Goal: Contribute content

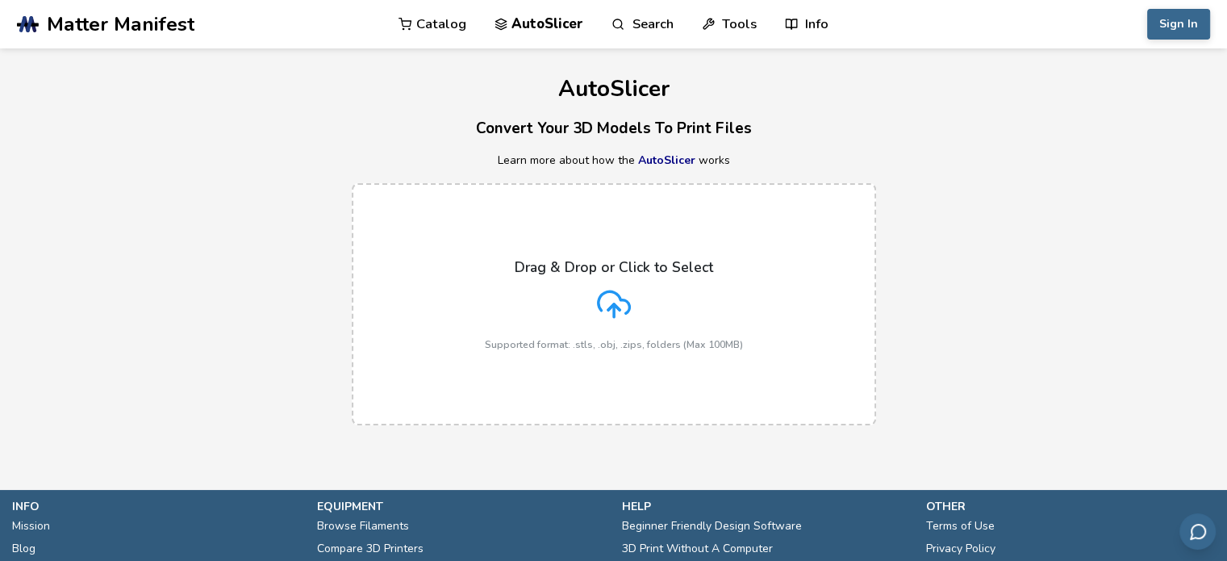
drag, startPoint x: 622, startPoint y: 301, endPoint x: 630, endPoint y: 306, distance: 9.4
click at [629, 306] on icon at bounding box center [613, 302] width 31 height 22
click at [0, 0] on input "Drag & Drop or Click to Select Supported format: .stls, .obj, .zips, folders (M…" at bounding box center [0, 0] width 0 height 0
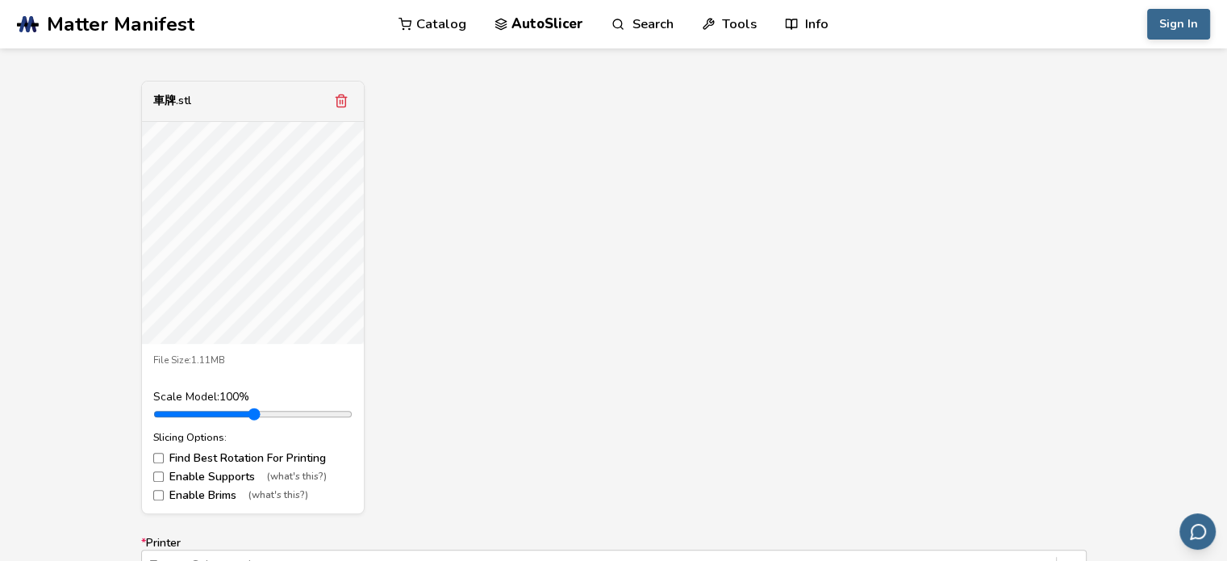
scroll to position [484, 0]
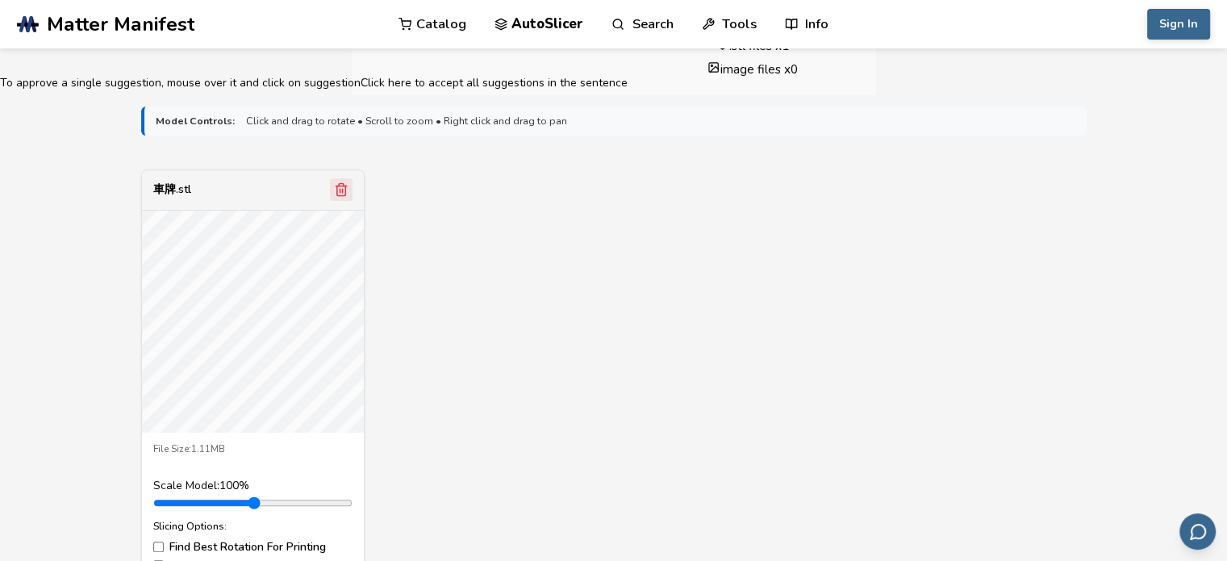
click at [349, 190] on button "Remove model" at bounding box center [341, 189] width 23 height 23
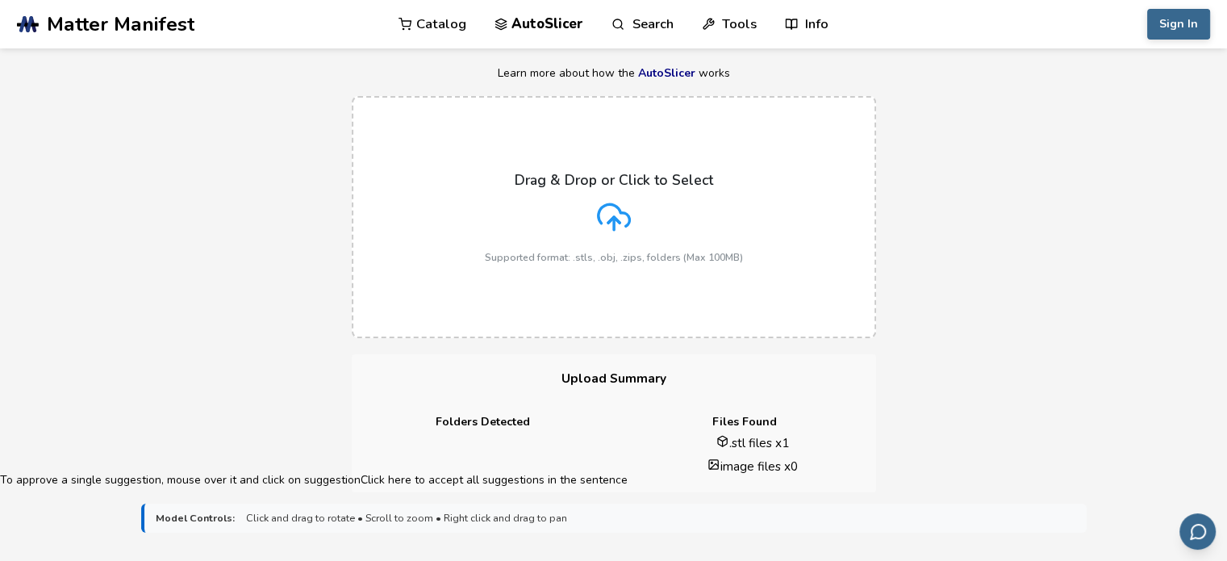
scroll to position [81, 0]
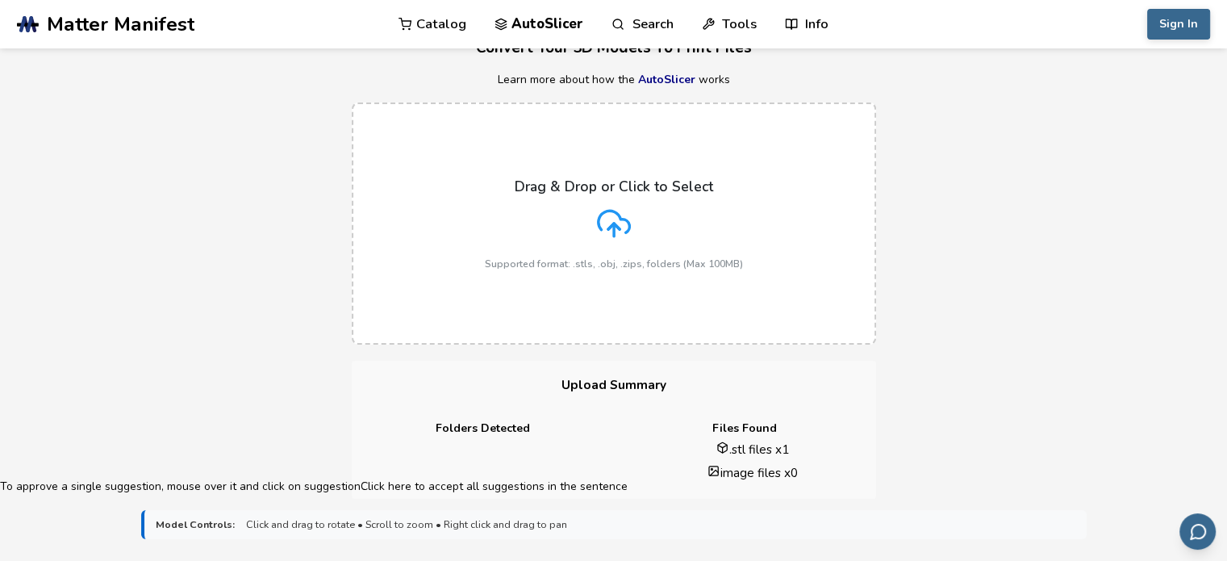
click at [553, 220] on div "Drag & Drop or Click to Select Supported format: .stls, .obj, .zips, folders (M…" at bounding box center [614, 223] width 258 height 91
click at [0, 0] on input "Drag & Drop or Click to Select Supported format: .stls, .obj, .zips, folders (M…" at bounding box center [0, 0] width 0 height 0
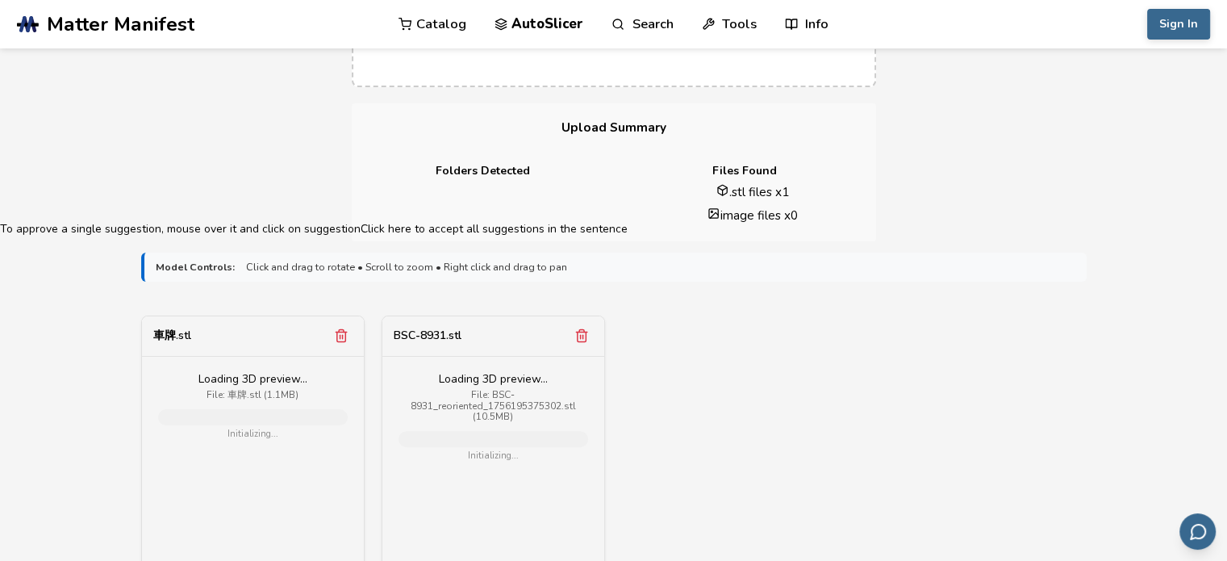
scroll to position [484, 0]
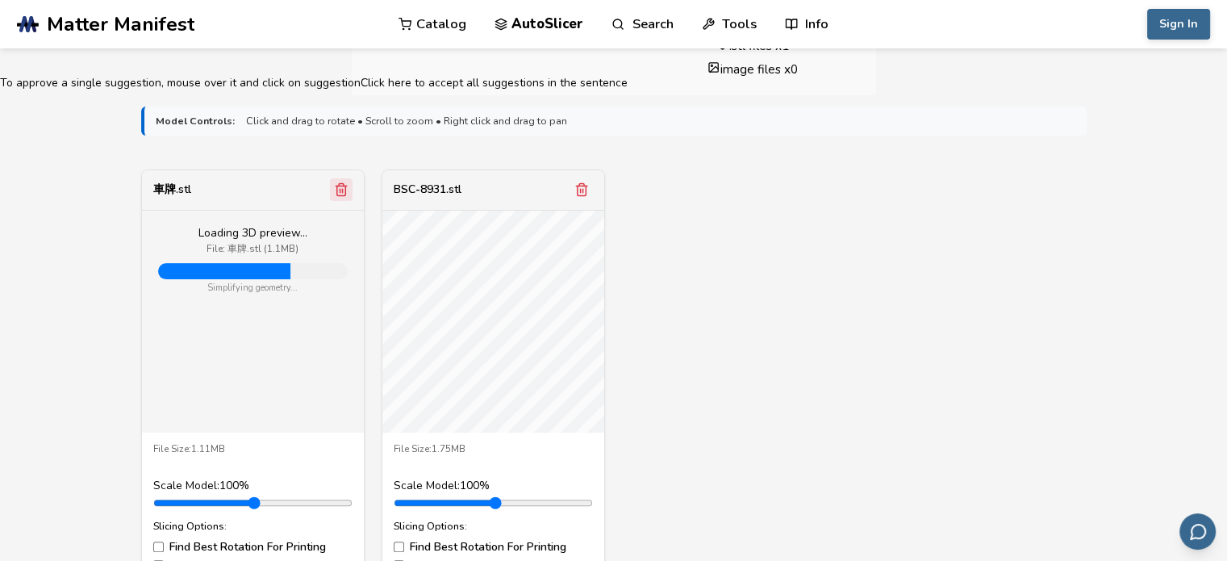
click at [342, 182] on icon "Remove model" at bounding box center [341, 189] width 15 height 15
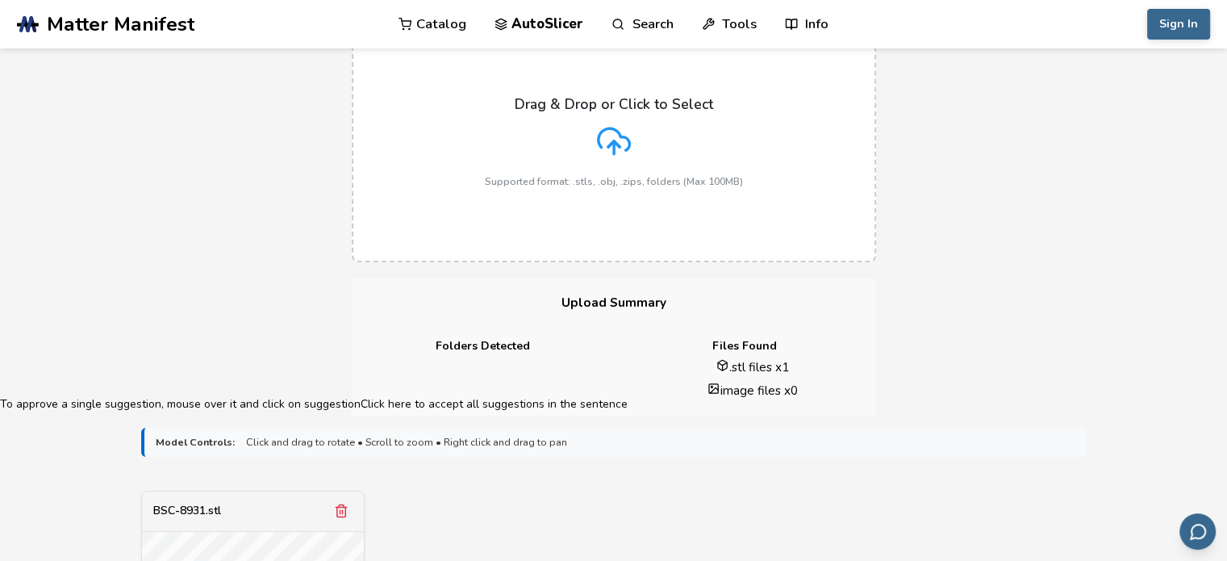
scroll to position [161, 0]
click at [576, 157] on div "Drag & Drop or Click to Select Supported format: .stls, .obj, .zips, folders (M…" at bounding box center [614, 143] width 258 height 91
click at [0, 0] on input "Drag & Drop or Click to Select Supported format: .stls, .obj, .zips, folders (M…" at bounding box center [0, 0] width 0 height 0
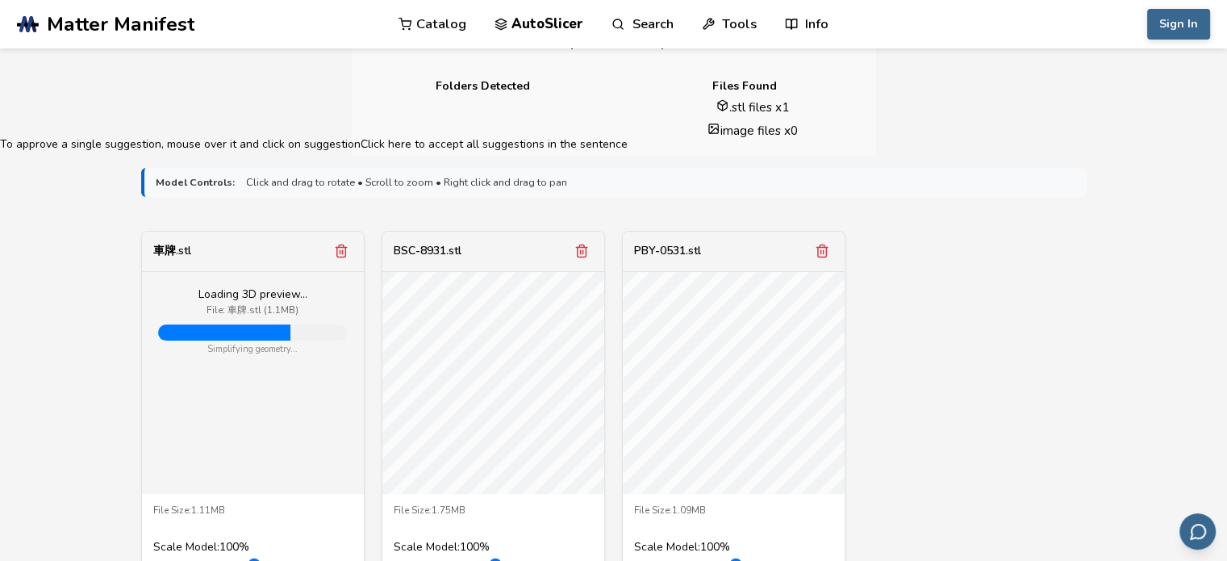
scroll to position [403, 0]
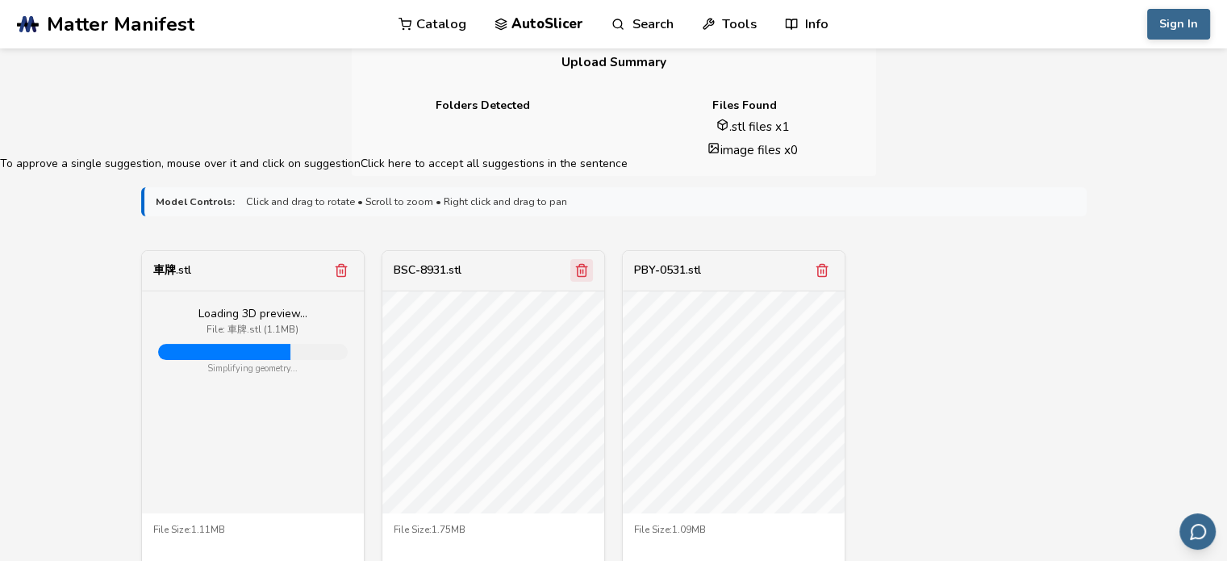
click at [334, 270] on icon "Remove model" at bounding box center [341, 270] width 15 height 15
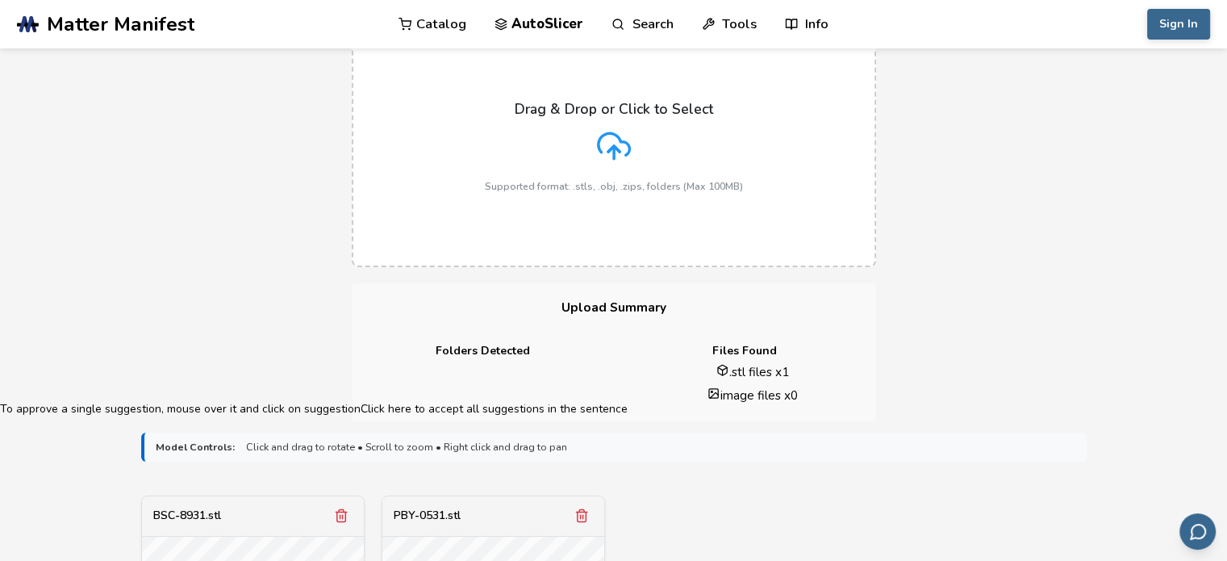
scroll to position [0, 0]
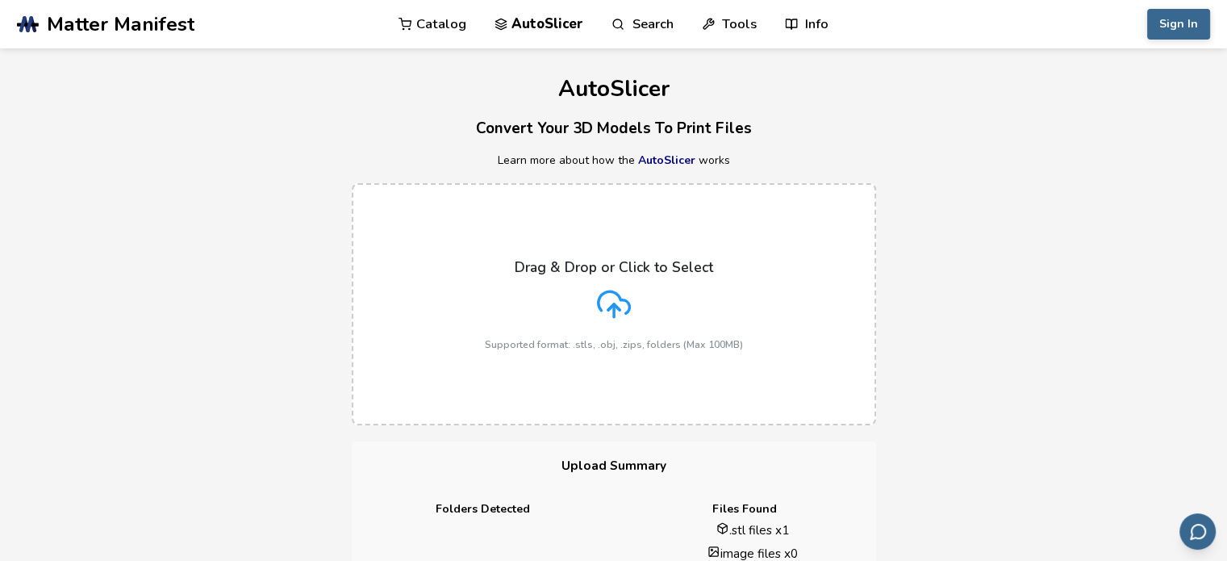
click at [616, 312] on icon at bounding box center [614, 304] width 34 height 34
click at [0, 0] on input "Drag & Drop or Click to Select Supported format: .stls, .obj, .zips, folders (M…" at bounding box center [0, 0] width 0 height 0
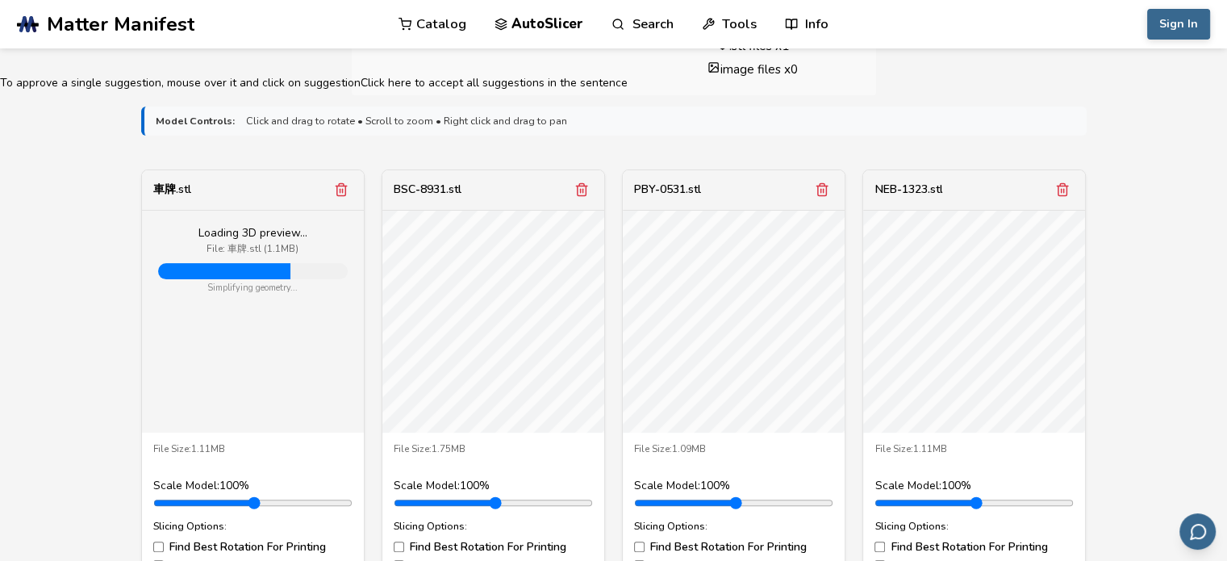
click at [313, 269] on div at bounding box center [253, 271] width 190 height 16
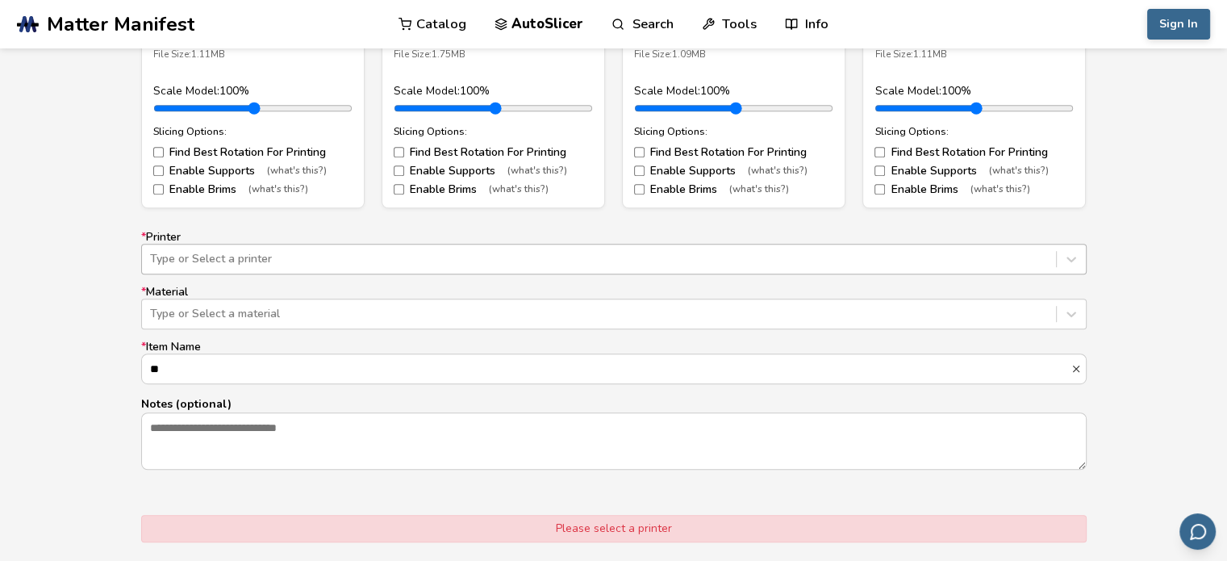
scroll to position [323, 0]
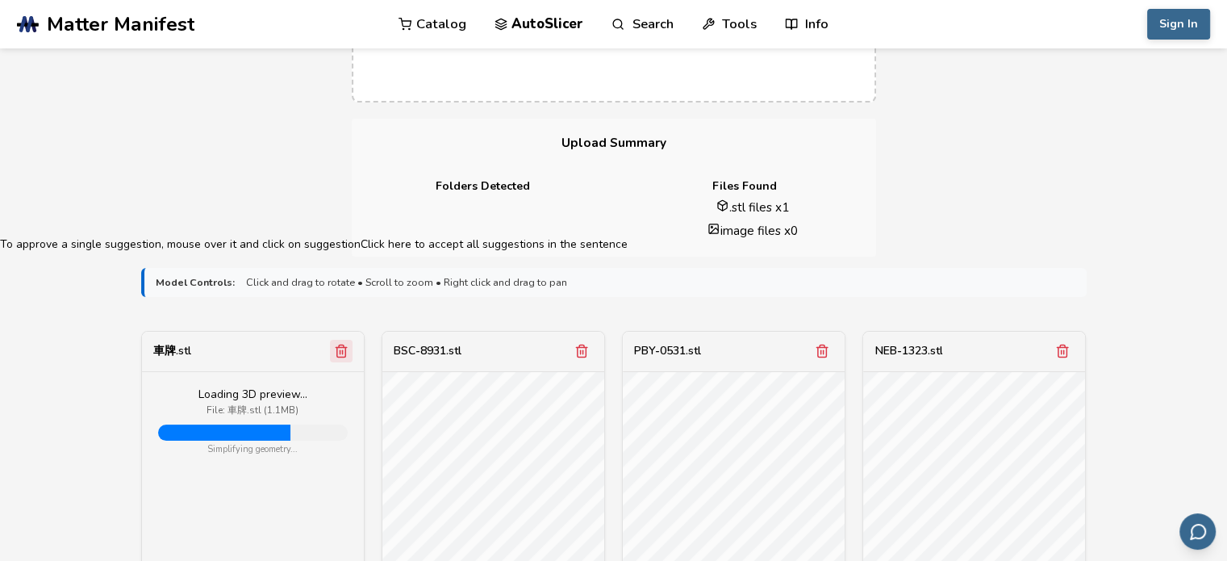
click at [351, 357] on button "Remove model" at bounding box center [341, 351] width 23 height 23
